Goal: Transaction & Acquisition: Download file/media

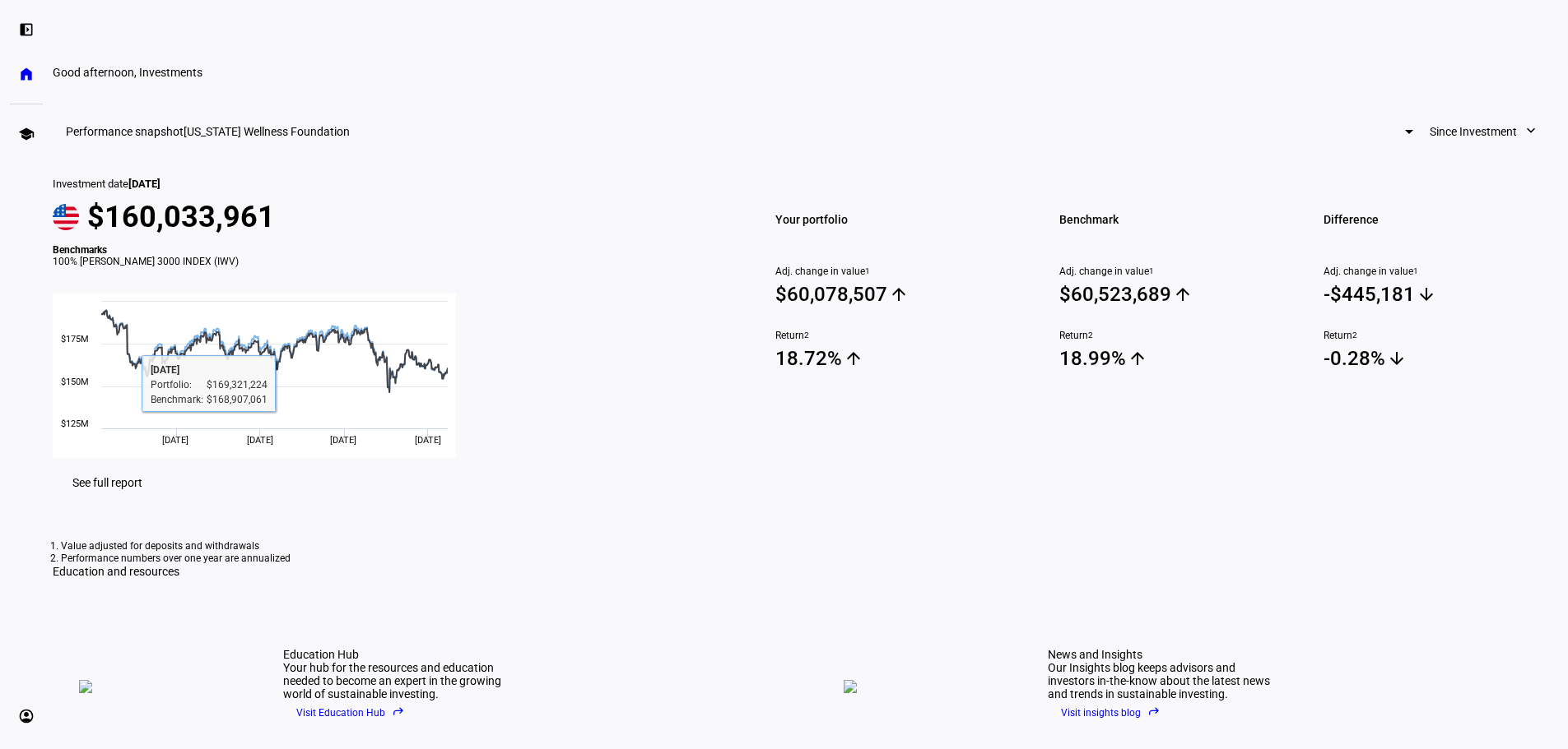
click at [142, 489] on span "See full report" at bounding box center [107, 482] width 70 height 13
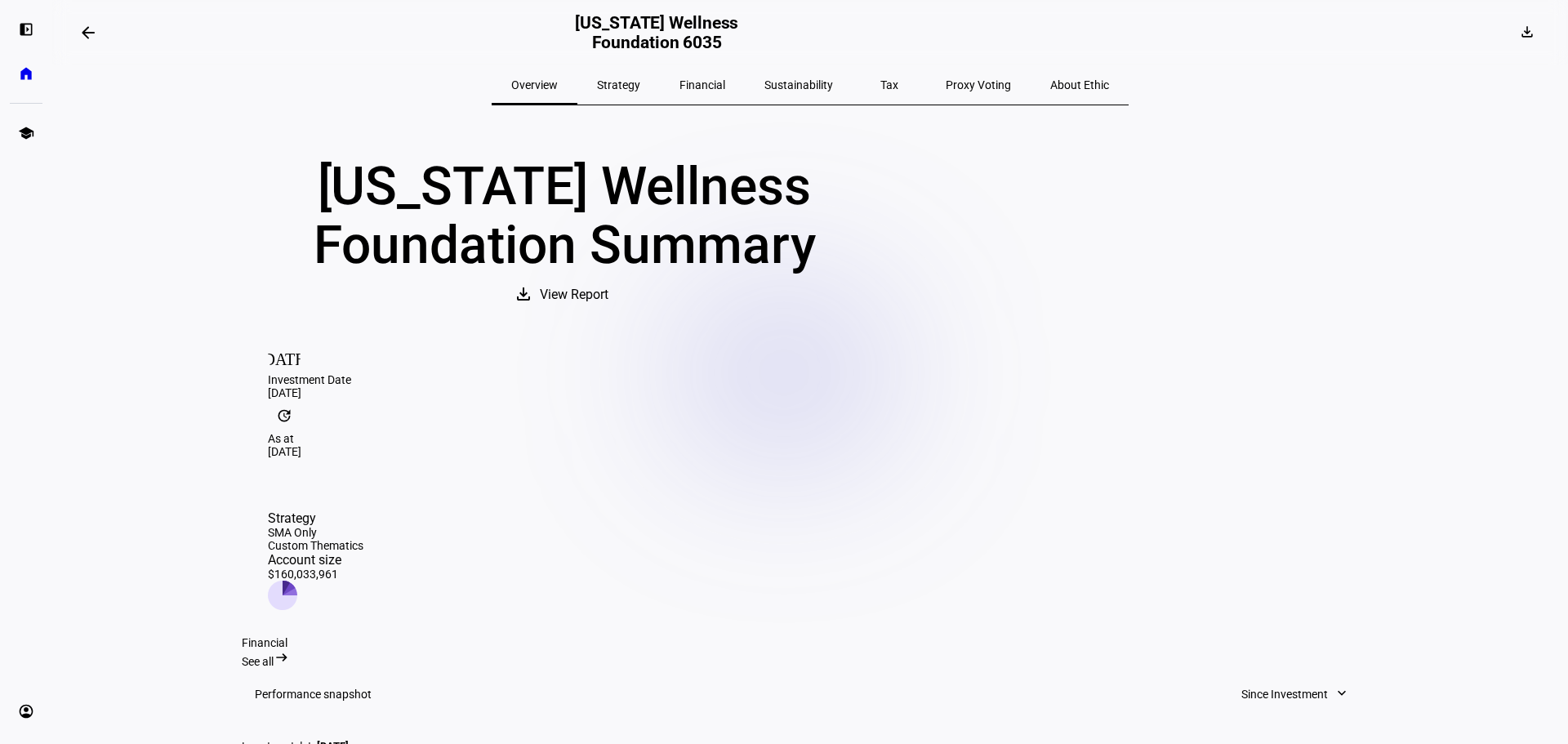
click at [300, 433] on mat-icon "update" at bounding box center [283, 415] width 33 height 33
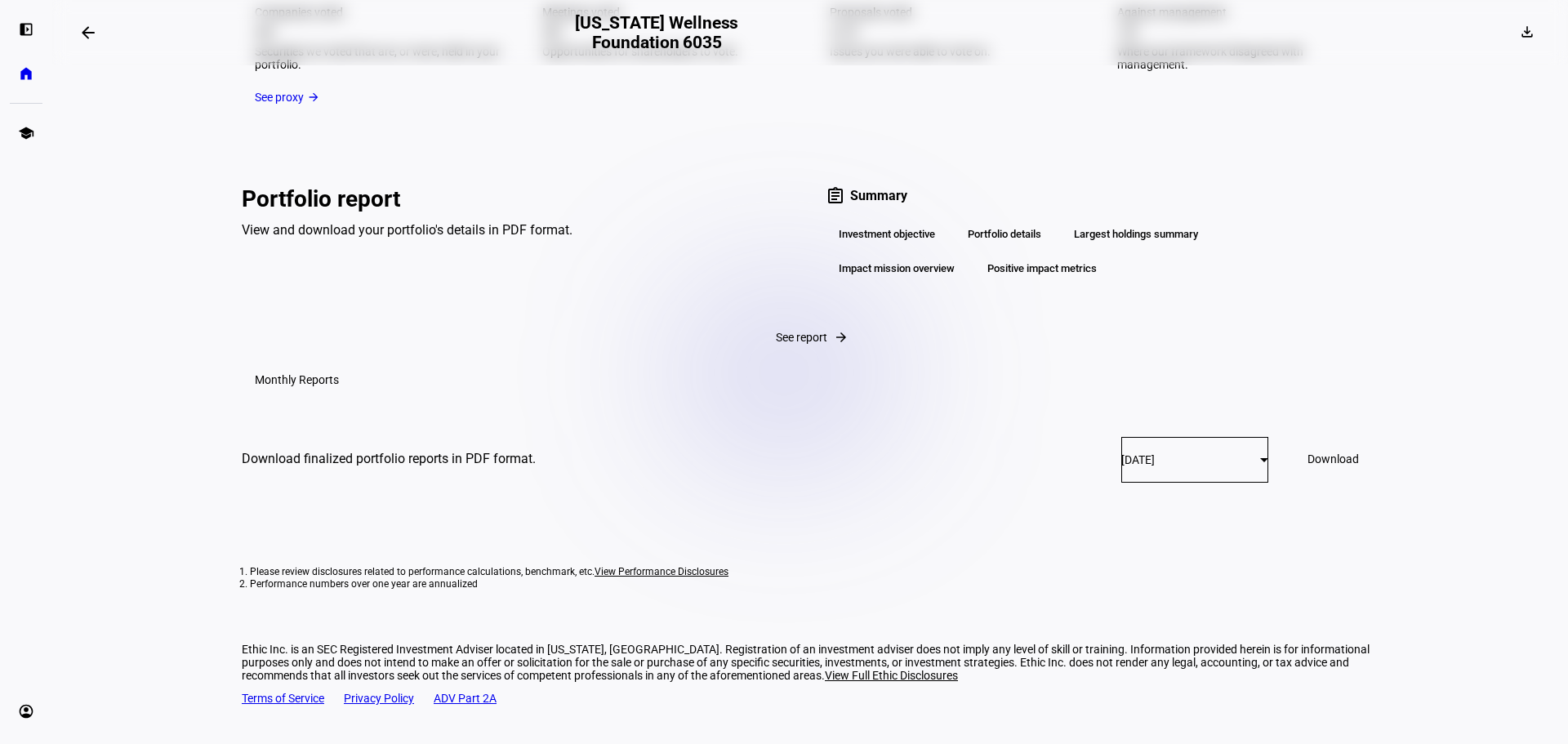
scroll to position [2991, 0]
click at [1032, 474] on mat-card-content "Download finalized portfolio reports in PDF format. [DATE] Download" at bounding box center [810, 459] width 1137 height 107
click at [1122, 466] on span "[DATE]" at bounding box center [1138, 459] width 34 height 13
click at [1103, 556] on span "[DATE]" at bounding box center [1086, 560] width 34 height 13
click at [1299, 479] on span at bounding box center [1333, 459] width 91 height 40
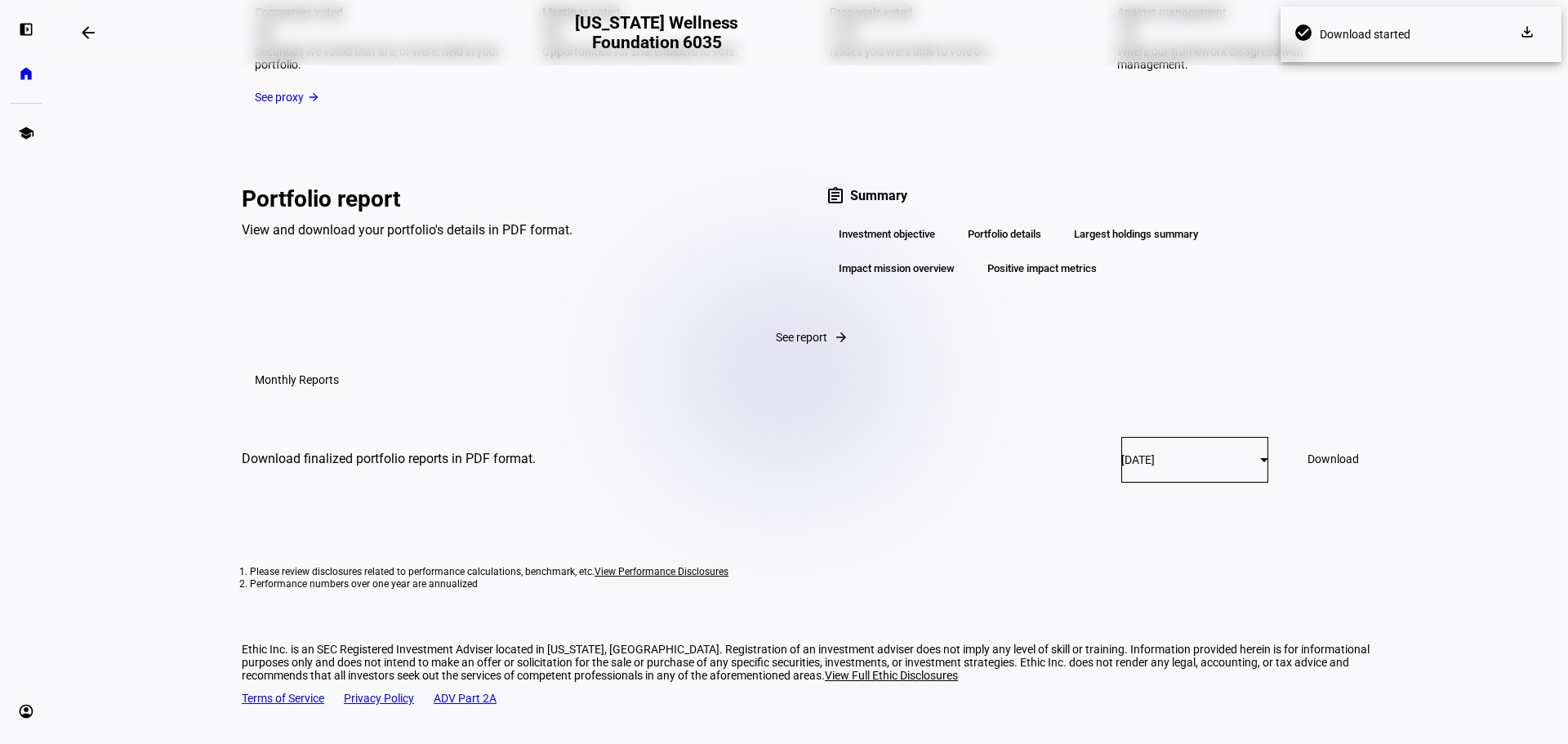
click at [1183, 466] on div "[DATE]" at bounding box center [1191, 459] width 139 height 13
click at [1137, 598] on mat-option "[DATE]" at bounding box center [1141, 600] width 173 height 40
click at [1307, 465] on span "Download" at bounding box center [1333, 458] width 51 height 13
click at [1144, 465] on div "[DATE]" at bounding box center [1191, 459] width 139 height 13
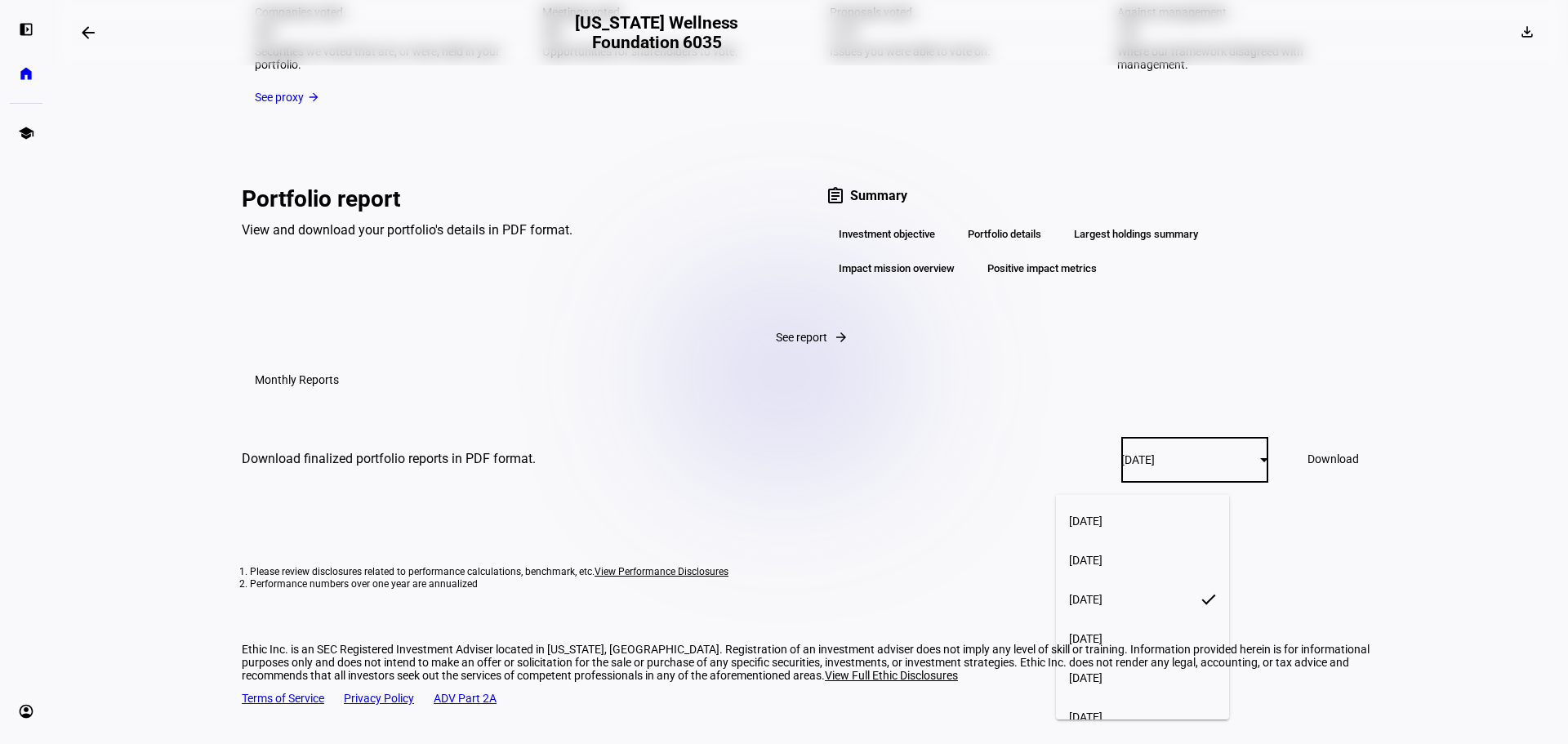
click at [1103, 638] on span "[DATE]" at bounding box center [1086, 638] width 34 height 13
click at [1315, 465] on span "Download" at bounding box center [1333, 458] width 51 height 13
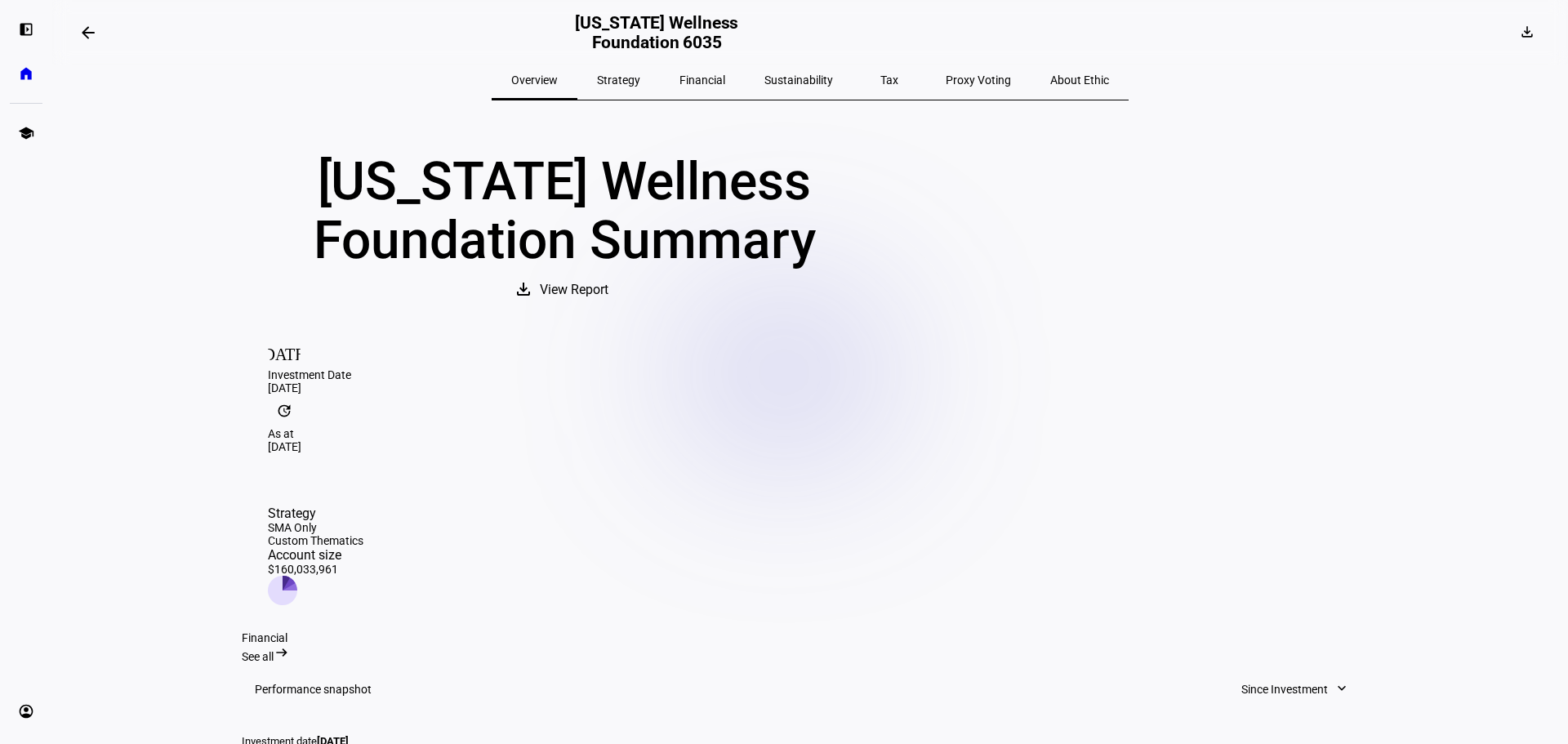
scroll to position [0, 0]
